Goal: Information Seeking & Learning: Check status

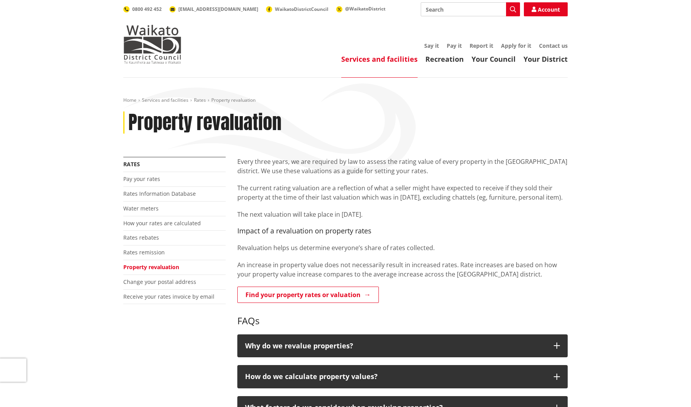
scroll to position [39, 0]
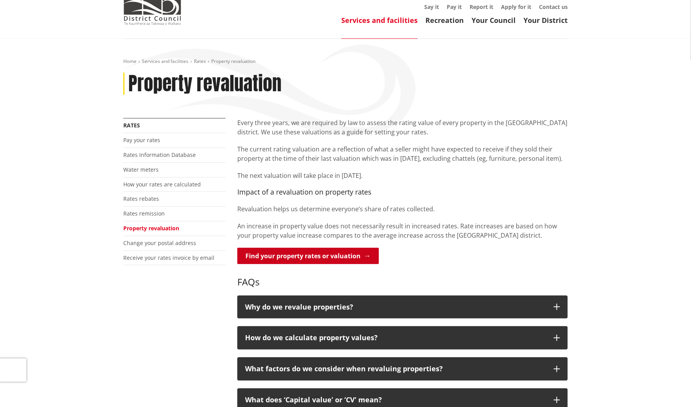
click at [278, 261] on link "Find your property rates or valuation" at bounding box center [308, 255] width 142 height 16
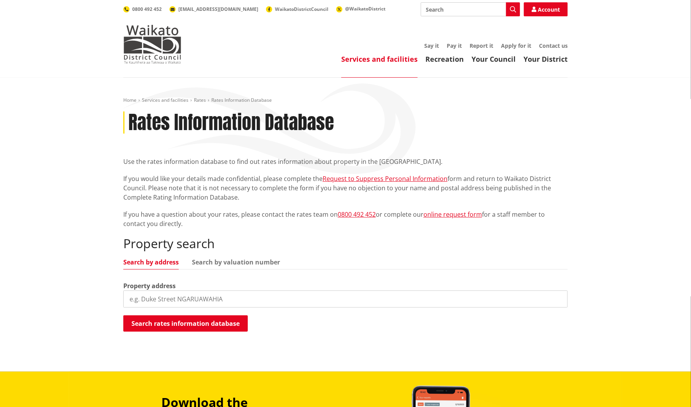
click at [187, 301] on input "search" at bounding box center [345, 298] width 445 height 17
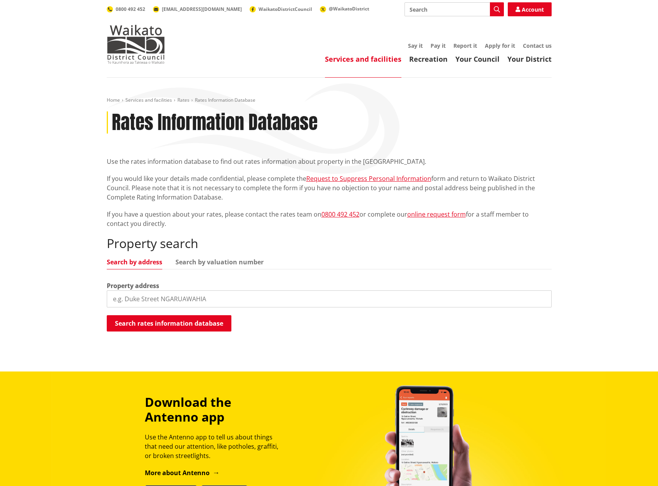
click at [151, 294] on input "search" at bounding box center [329, 298] width 445 height 17
type input "348 [PERSON_NAME] line"
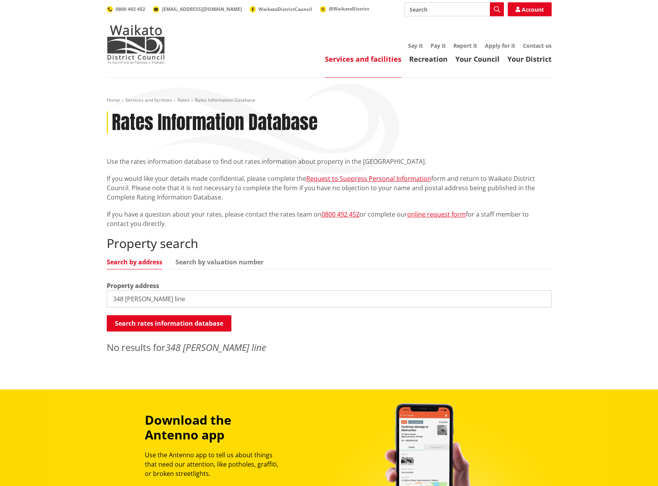
click at [151, 296] on input "348 [PERSON_NAME] line" at bounding box center [329, 298] width 445 height 17
drag, startPoint x: 157, startPoint y: 300, endPoint x: 93, endPoint y: 299, distance: 64.4
click at [93, 299] on div "Home Services and facilities Rates Rates Information Database Rates Information…" at bounding box center [329, 233] width 658 height 311
click at [168, 301] on input "348 [PERSON_NAME] line" at bounding box center [329, 298] width 445 height 17
